Goal: Task Accomplishment & Management: Use online tool/utility

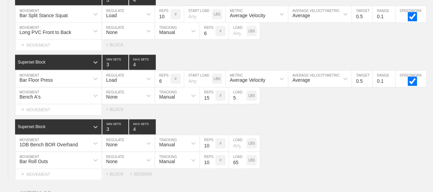
click at [293, 39] on div "Select... MOVEMENT + MOVEMENT + BLOCK" at bounding box center [216, 44] width 433 height 11
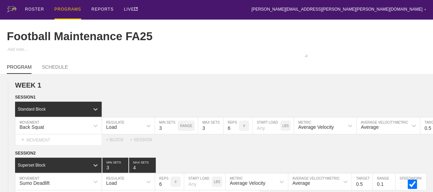
click at [70, 10] on div "PROGRAMS" at bounding box center [67, 10] width 27 height 20
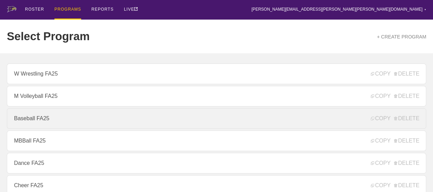
click at [60, 115] on link "Baseball FA25" at bounding box center [217, 118] width 420 height 21
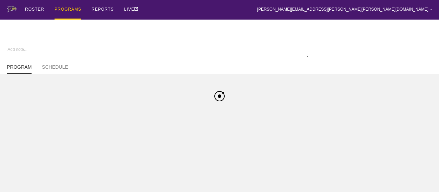
type textarea "x"
type input "Baseball FA25"
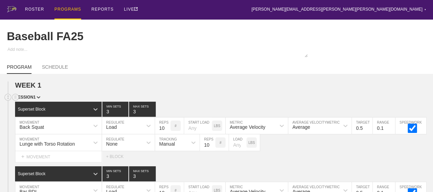
click at [181, 101] on div "SESSION 1" at bounding box center [224, 98] width 418 height 8
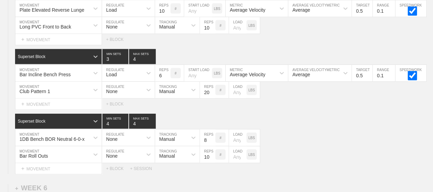
scroll to position [3372, 0]
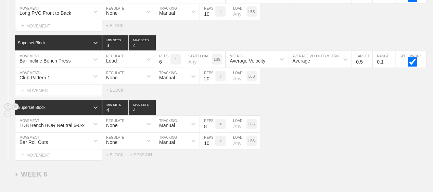
click at [189, 100] on div "Superset Block 4 MIN SETS 4 MAX SETS" at bounding box center [224, 107] width 418 height 15
type input "4"
click at [189, 100] on div "Superset Block 4 MIN SETS 4 MAX SETS" at bounding box center [224, 107] width 418 height 15
click at [203, 138] on input "10" at bounding box center [207, 140] width 15 height 16
type input "15"
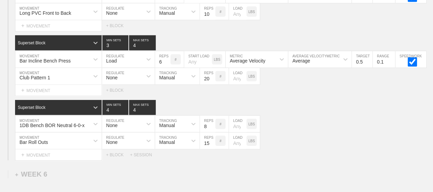
click at [298, 86] on div "Select... MOVEMENT + MOVEMENT + BLOCK" at bounding box center [216, 90] width 433 height 11
